Goal: Find specific page/section: Find specific page/section

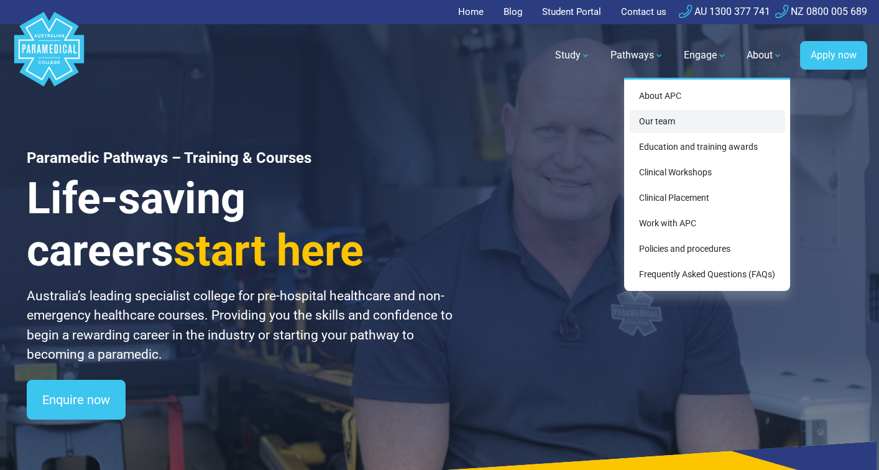
click at [710, 120] on link "Our team" at bounding box center [707, 121] width 156 height 23
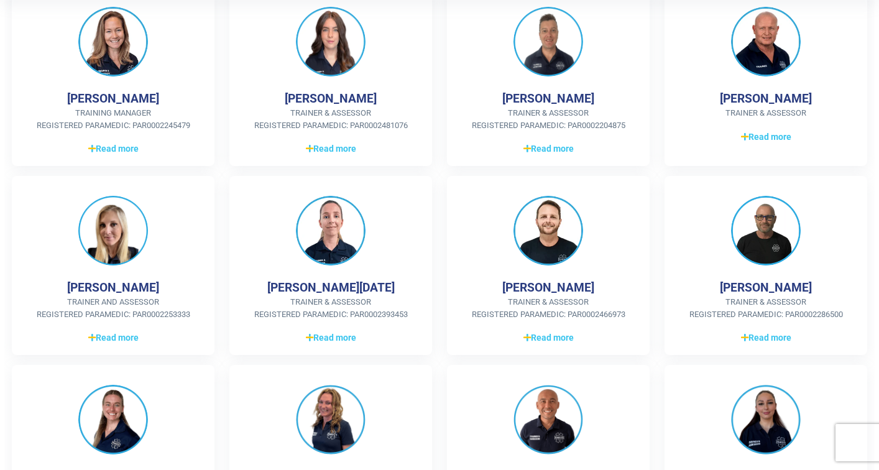
scroll to position [408, 0]
